Goal: Task Accomplishment & Management: Use online tool/utility

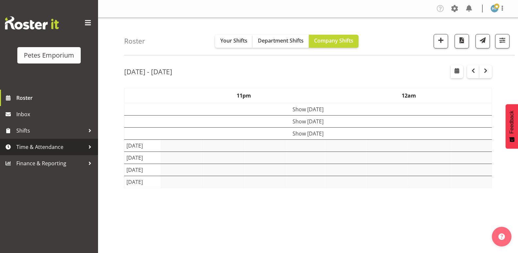
click at [37, 147] on span "Time & Attendance" at bounding box center [50, 147] width 69 height 10
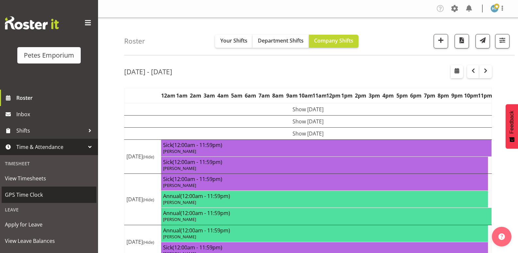
click at [27, 194] on span "GPS Time Clock" at bounding box center [49, 195] width 88 height 10
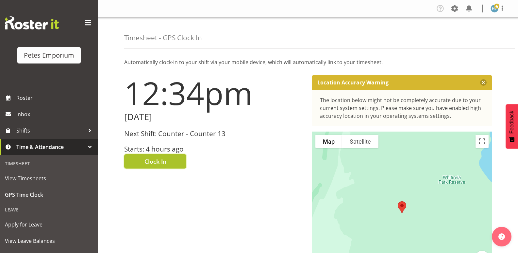
click at [171, 161] on button "Clock In" at bounding box center [155, 161] width 62 height 14
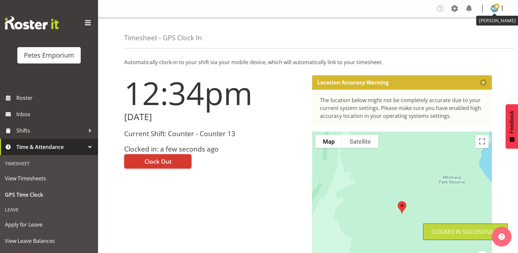
click at [493, 9] on img at bounding box center [495, 9] width 8 height 8
click at [473, 33] on link "Log Out" at bounding box center [475, 34] width 63 height 12
